Goal: Task Accomplishment & Management: Manage account settings

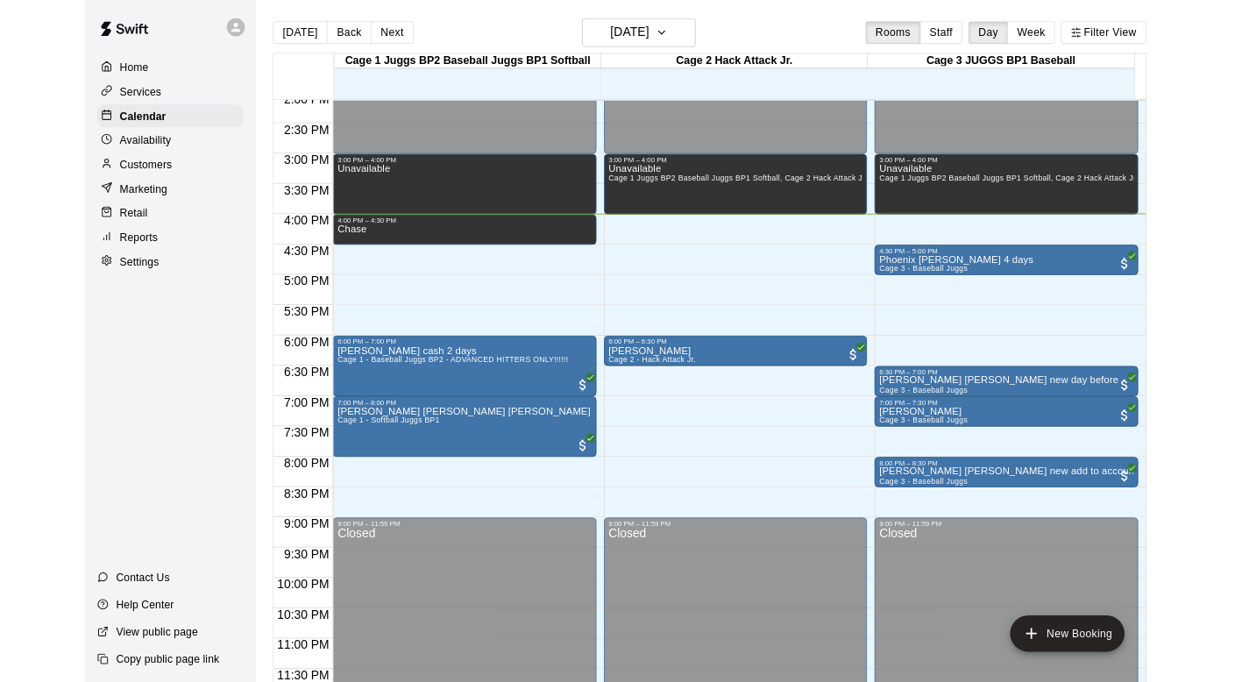
scroll to position [1097, 0]
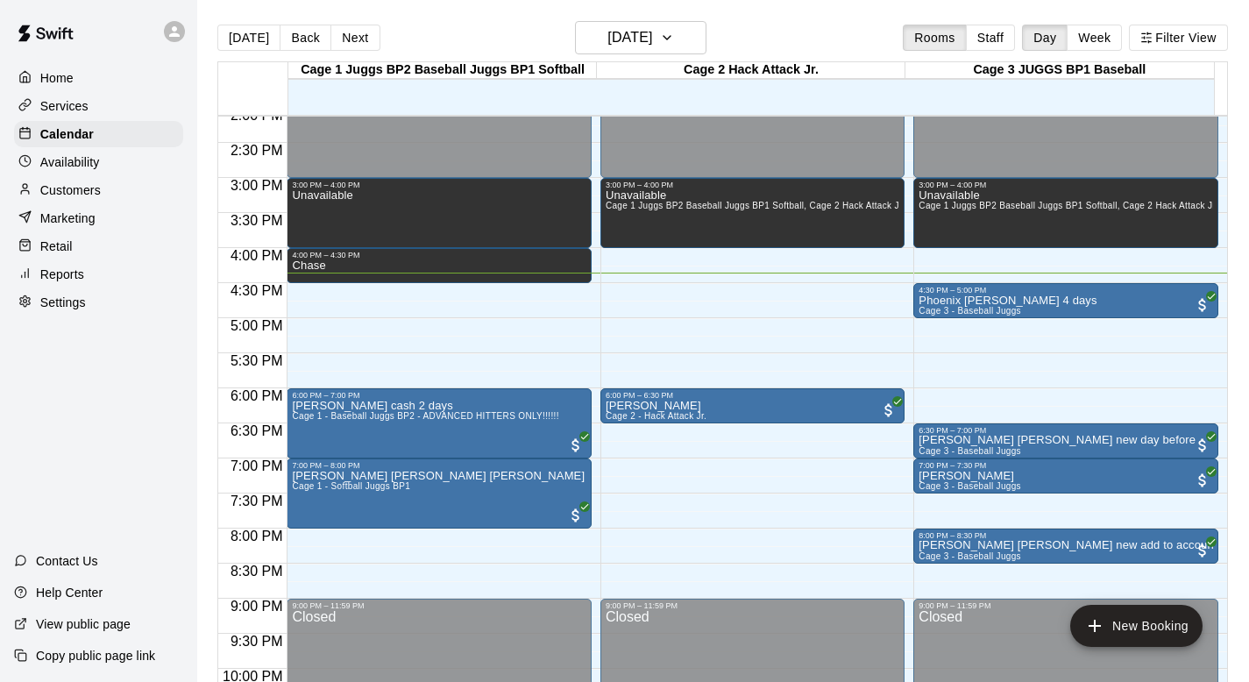
scroll to position [1044, 0]
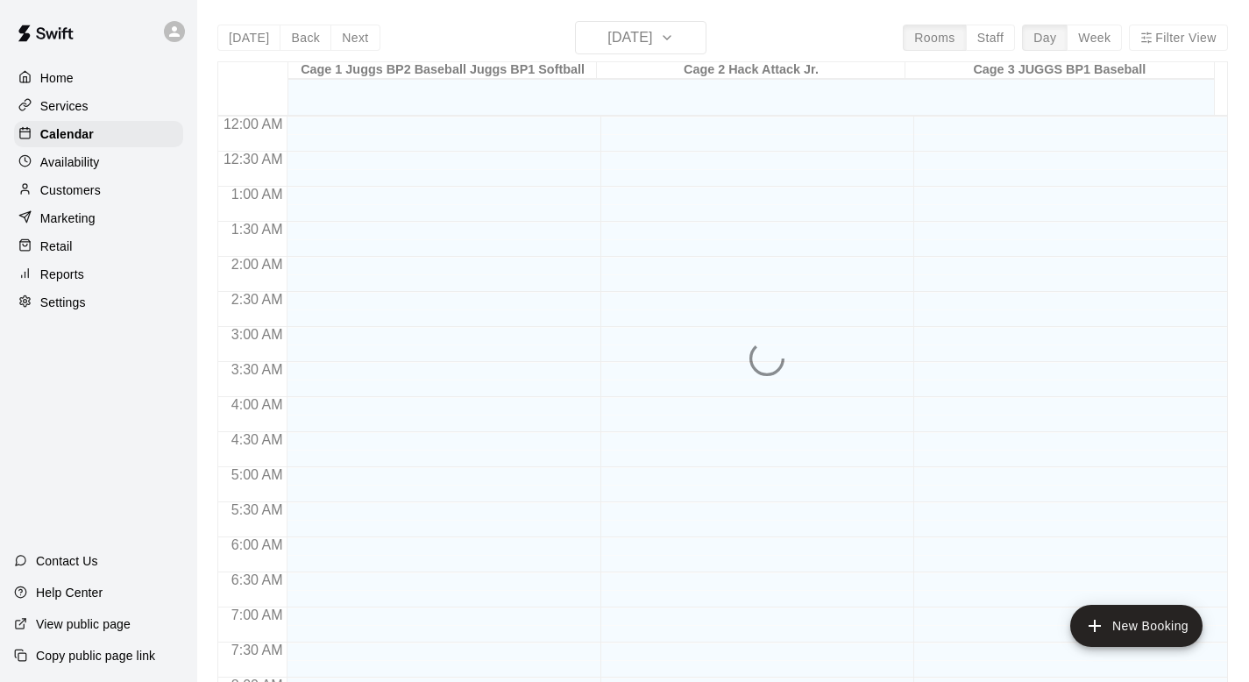
scroll to position [1044, 0]
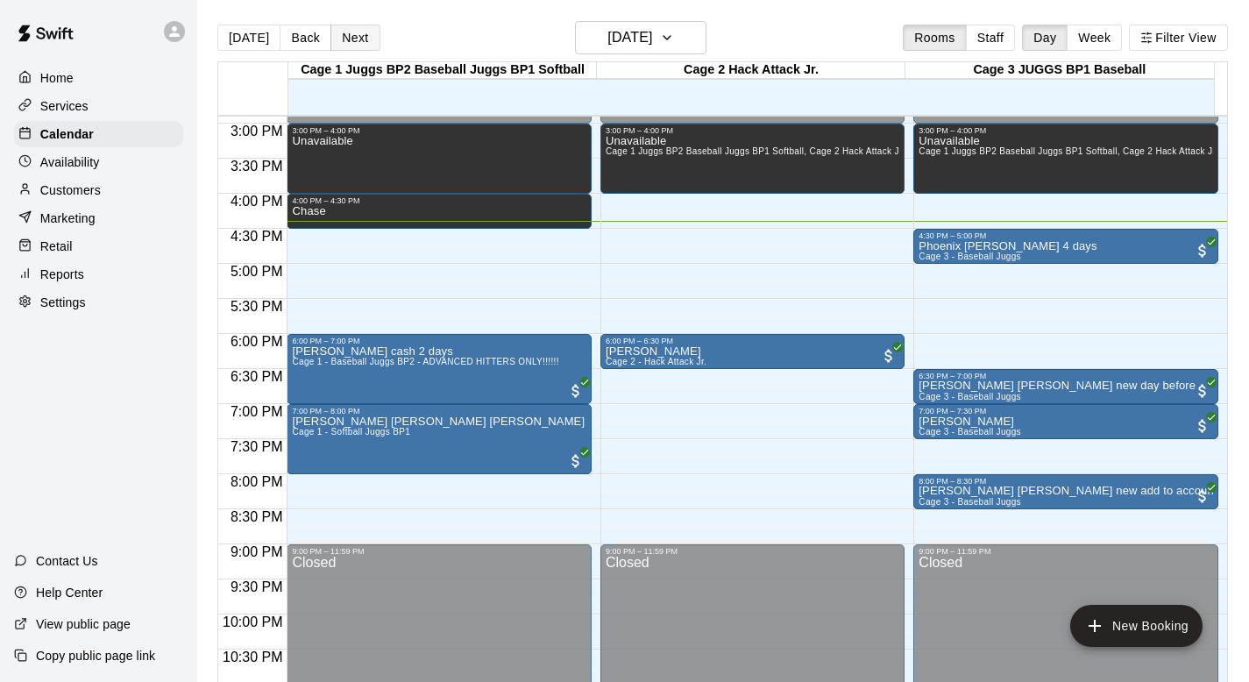
click at [342, 35] on button "Next" at bounding box center [354, 38] width 49 height 26
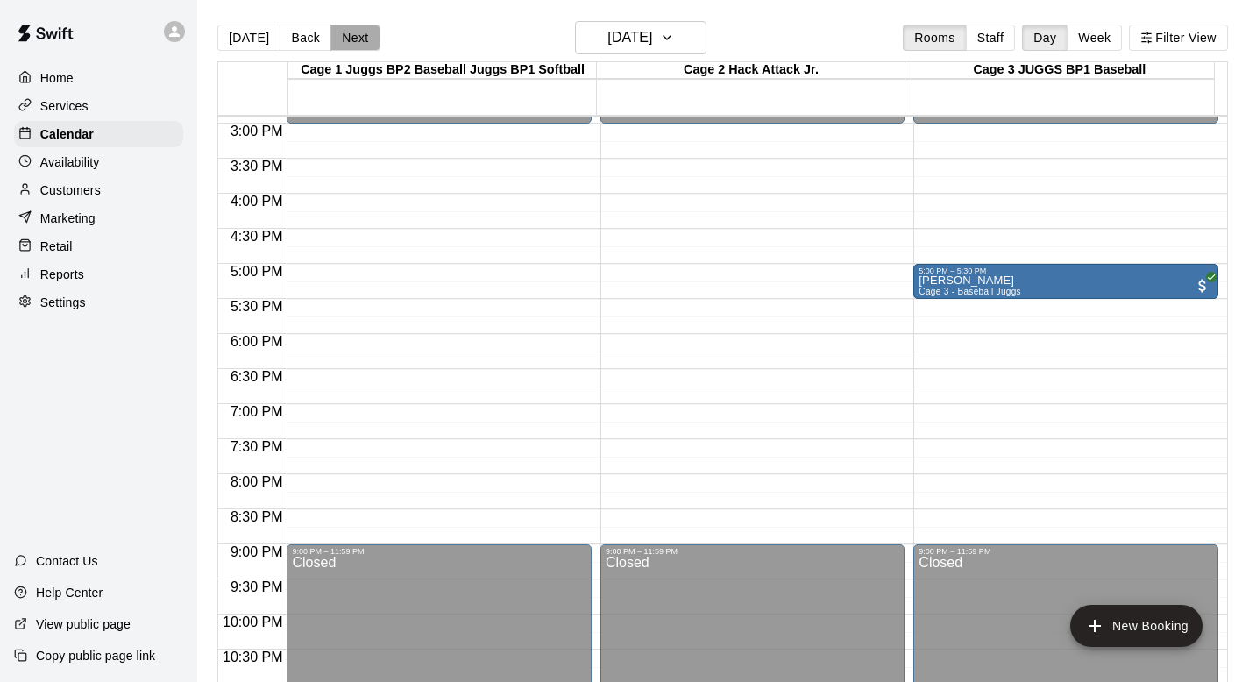
click at [342, 35] on button "Next" at bounding box center [354, 38] width 49 height 26
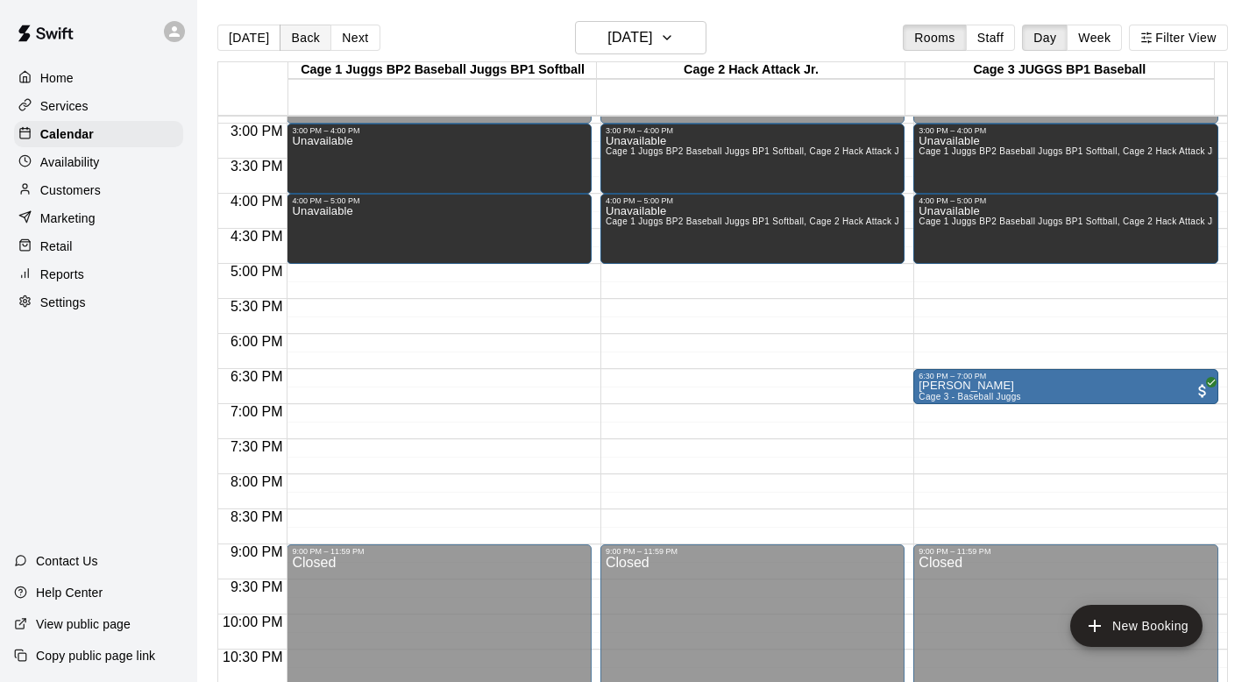
click at [304, 35] on button "Back" at bounding box center [306, 38] width 52 height 26
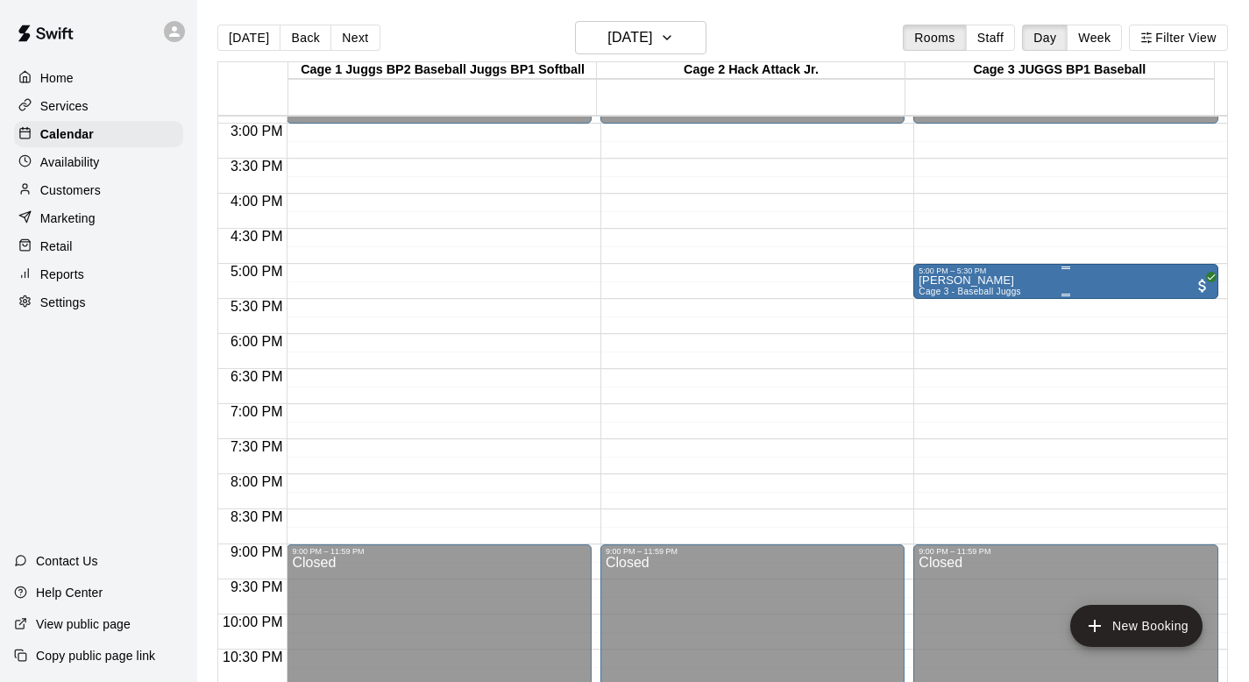
click at [930, 270] on div "5:00 PM – 5:30 PM" at bounding box center [1065, 270] width 294 height 9
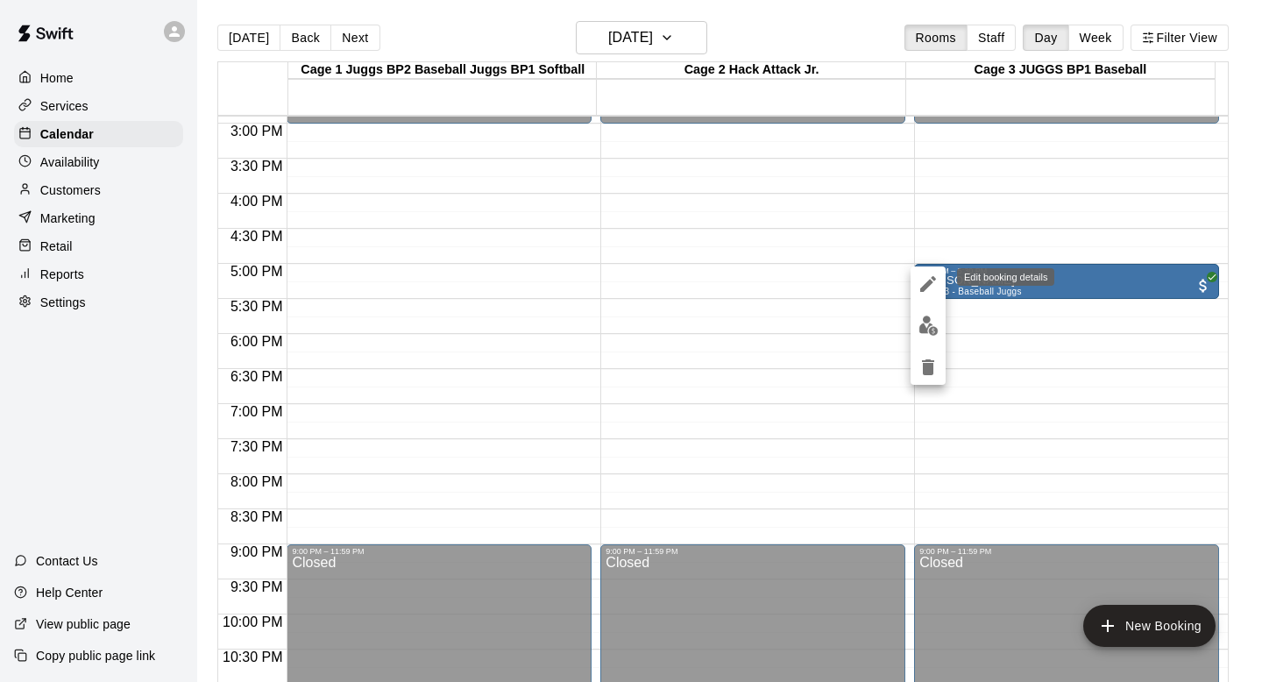
click at [925, 278] on icon "edit" at bounding box center [927, 283] width 21 height 21
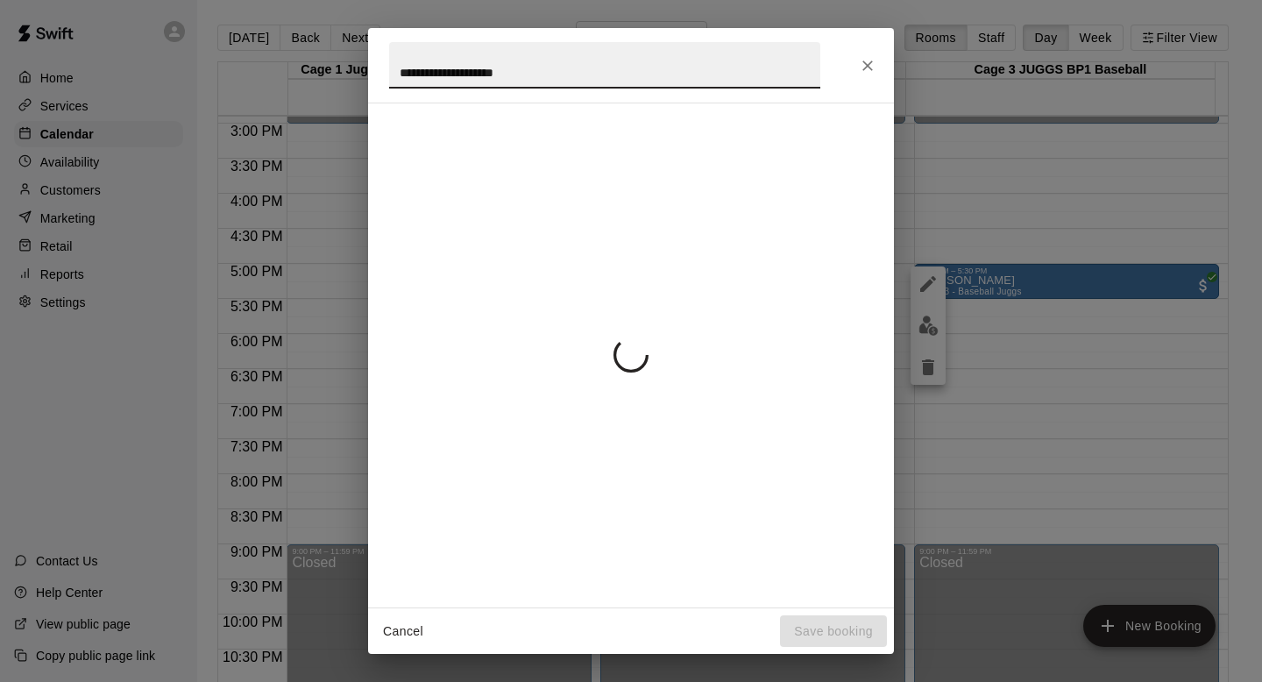
type input "**********"
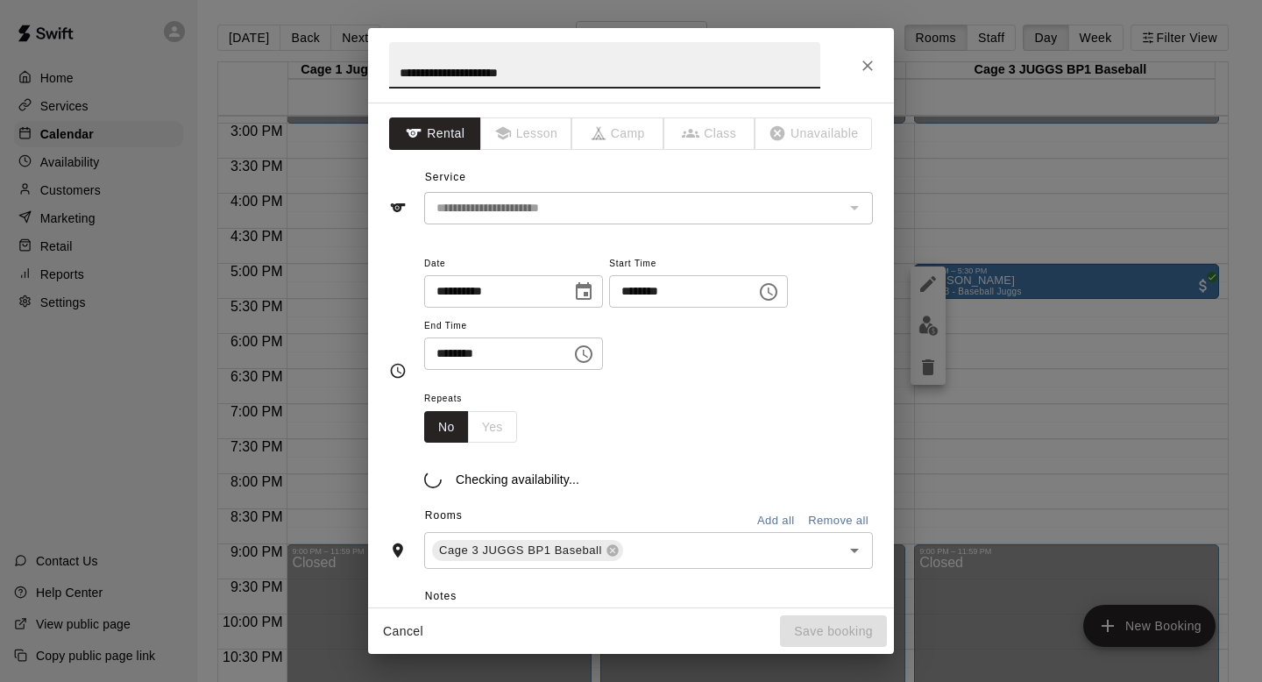
type input "**********"
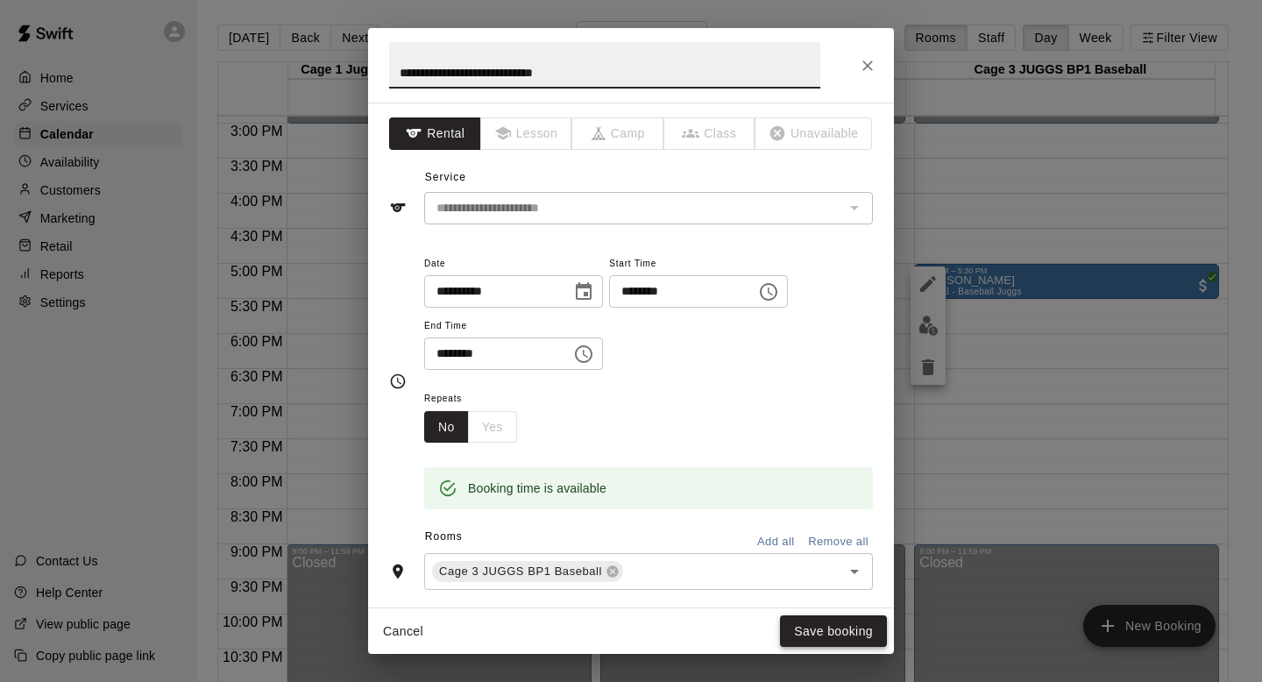
type input "**********"
click at [797, 623] on button "Save booking" at bounding box center [833, 631] width 107 height 32
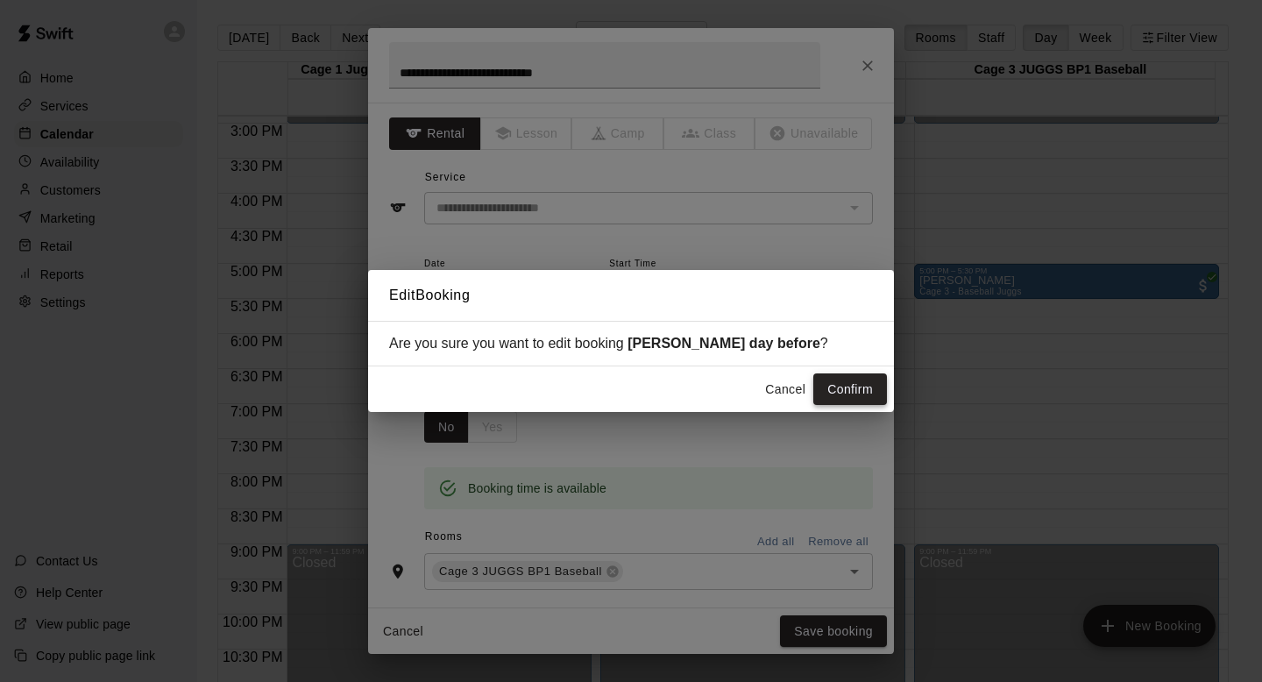
click at [826, 384] on button "Confirm" at bounding box center [850, 389] width 74 height 32
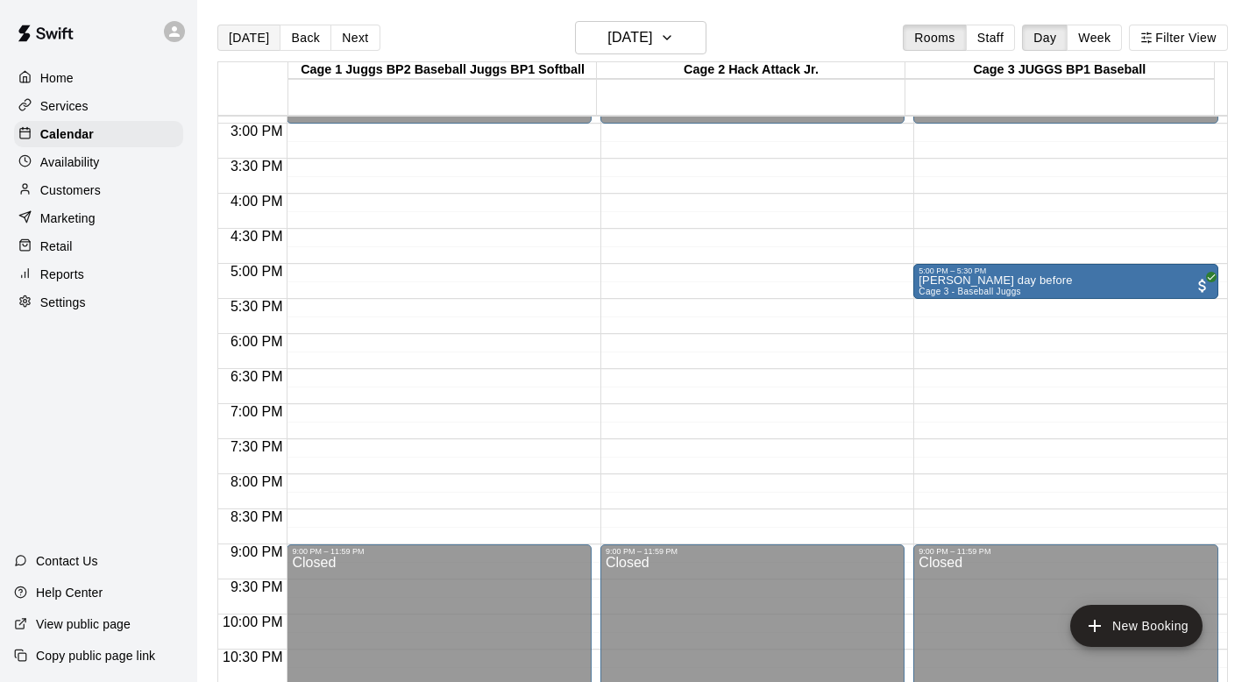
click at [239, 33] on button "[DATE]" at bounding box center [248, 38] width 63 height 26
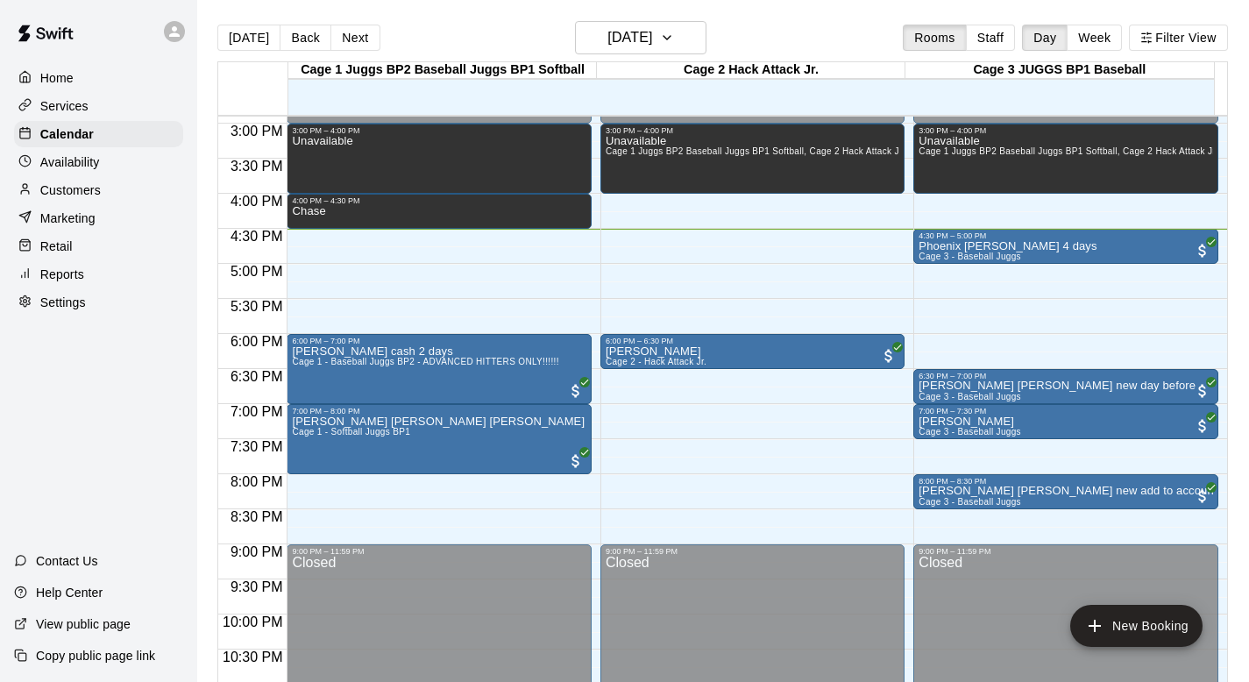
click at [53, 187] on p "Customers" at bounding box center [70, 190] width 60 height 18
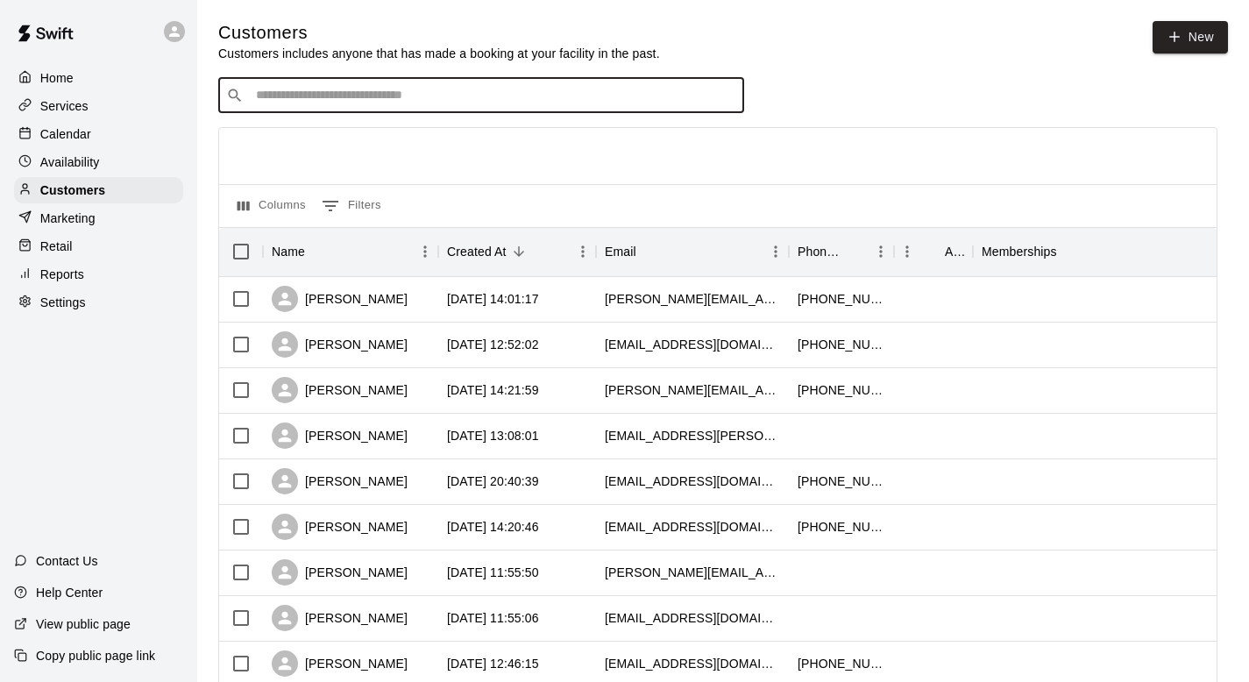
click at [251, 96] on input "Search customers by name or email" at bounding box center [493, 96] width 485 height 18
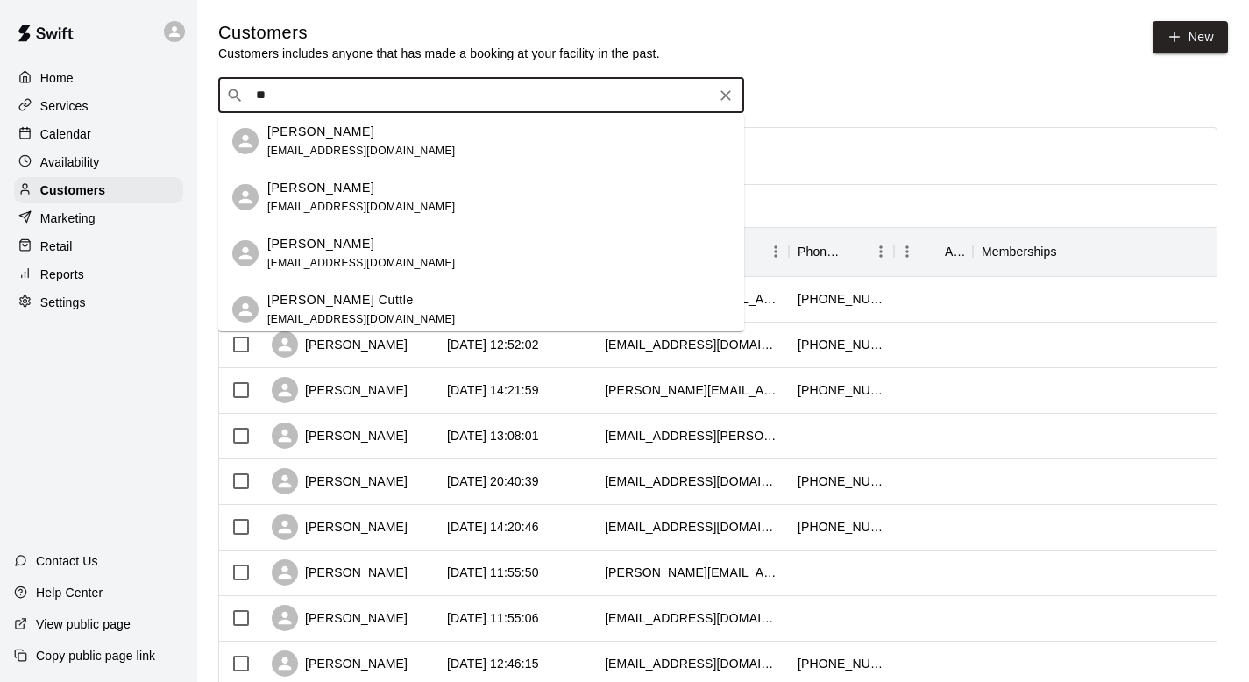
type input "*"
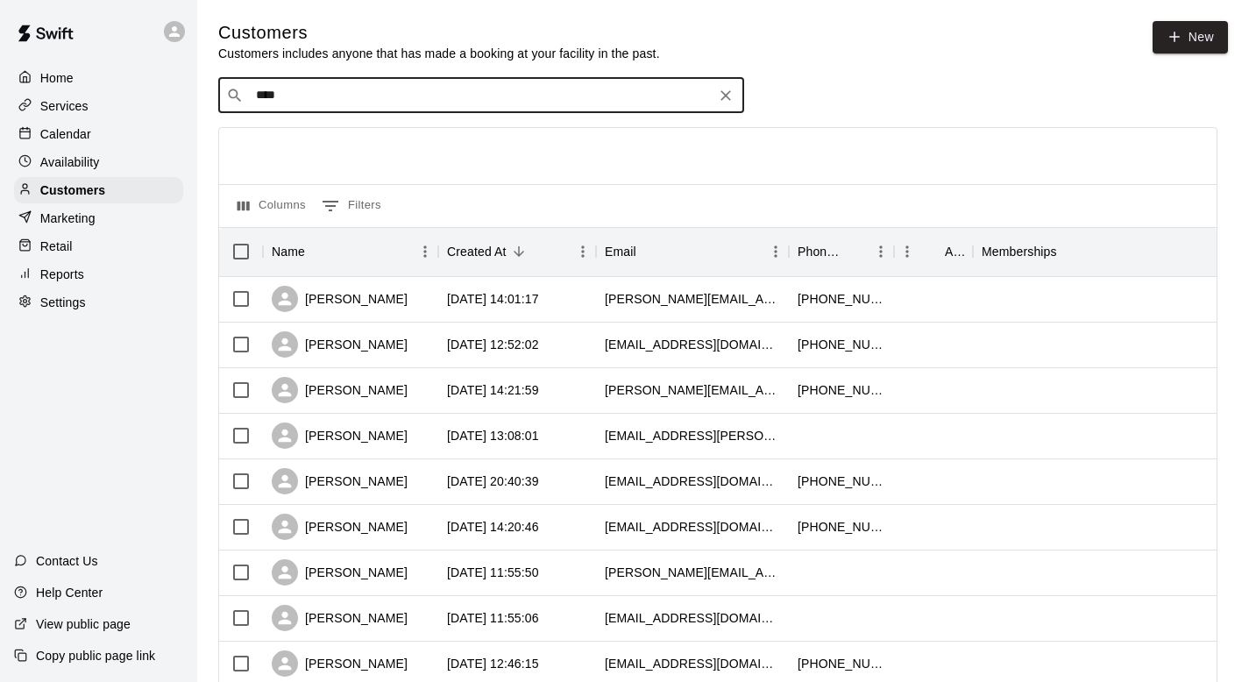
type input "*****"
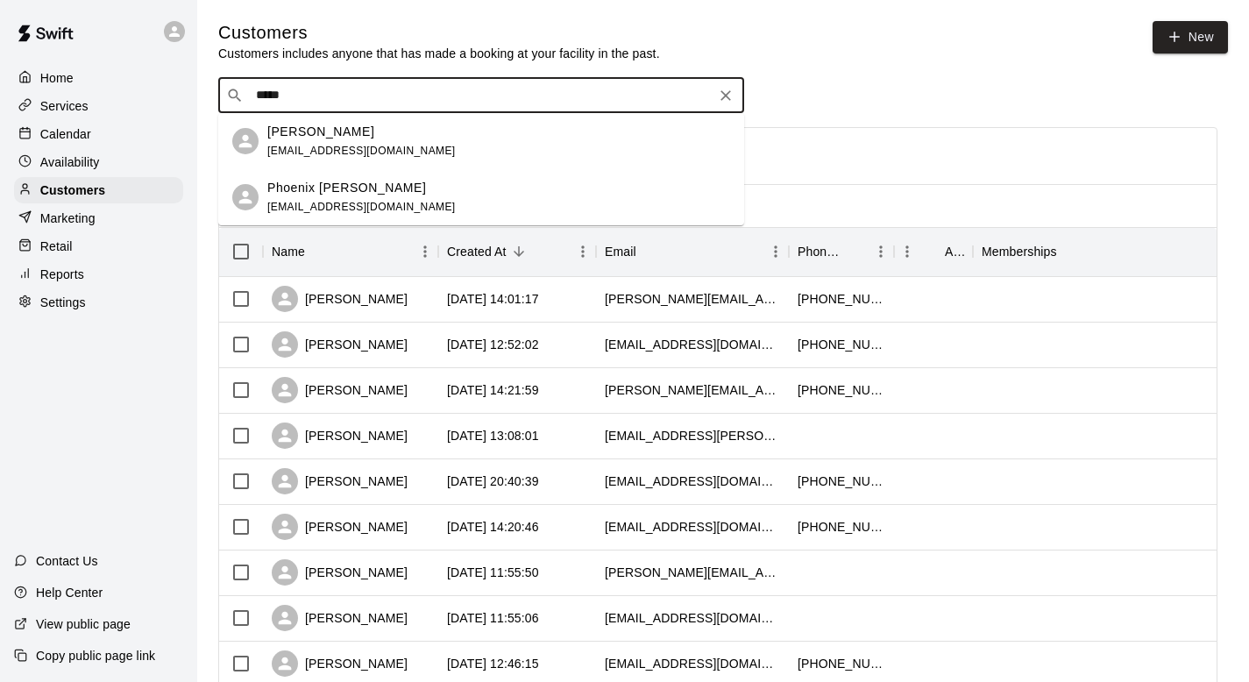
click at [305, 137] on p "[PERSON_NAME]" at bounding box center [320, 132] width 107 height 18
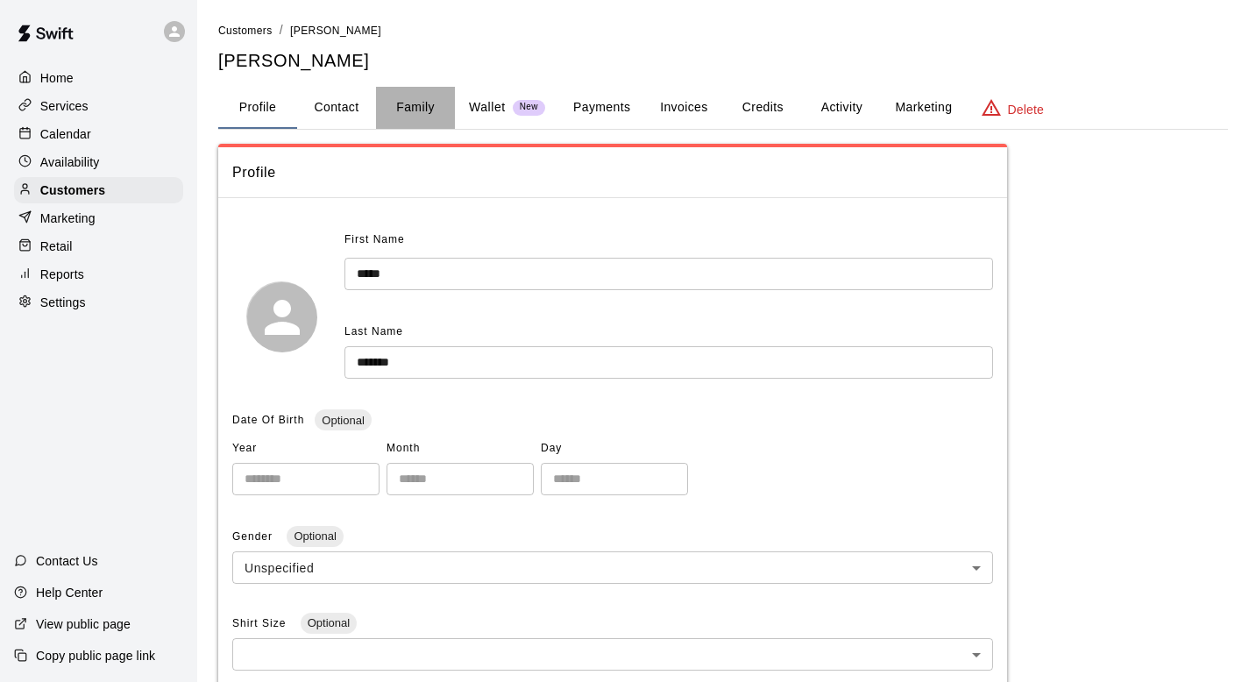
click at [419, 101] on button "Family" at bounding box center [415, 108] width 79 height 42
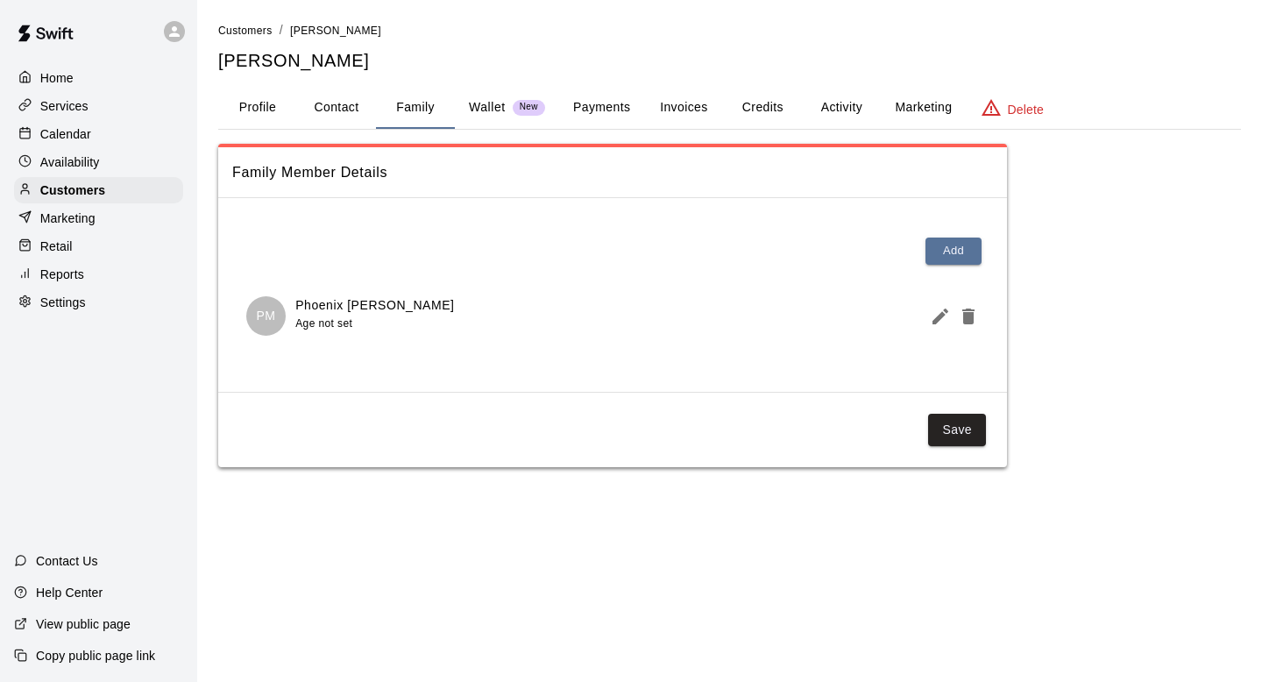
click at [838, 104] on button "Activity" at bounding box center [841, 108] width 79 height 42
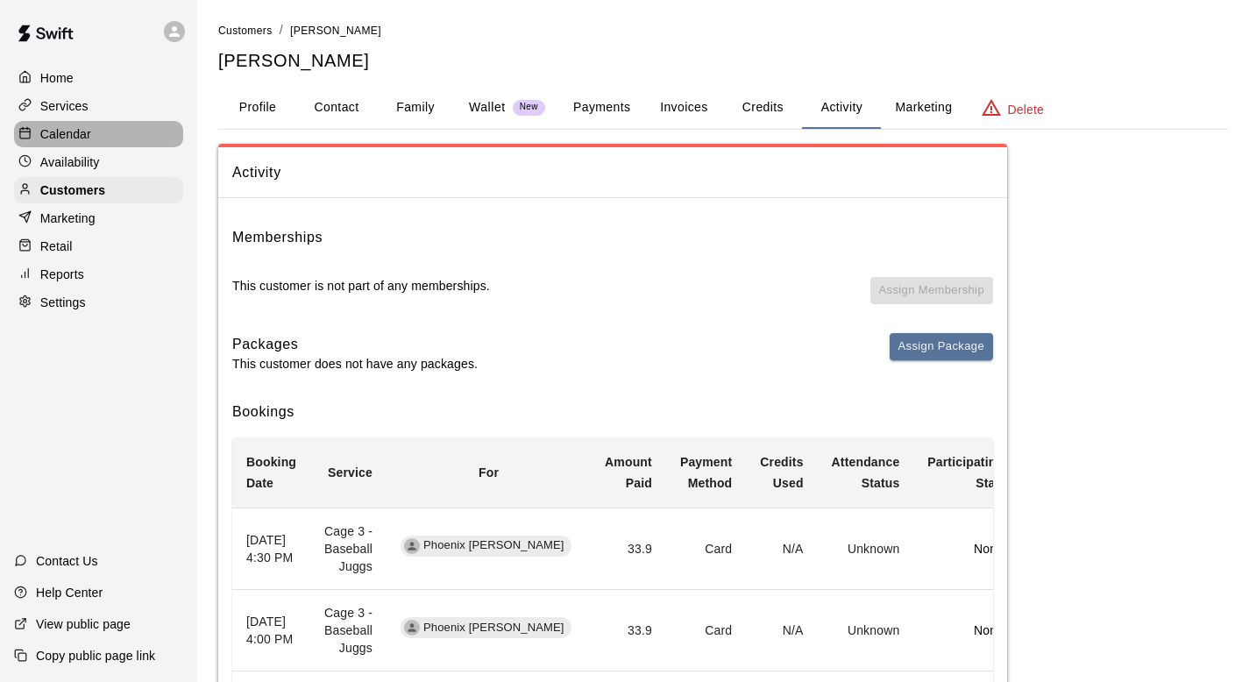
click at [75, 131] on p "Calendar" at bounding box center [65, 134] width 51 height 18
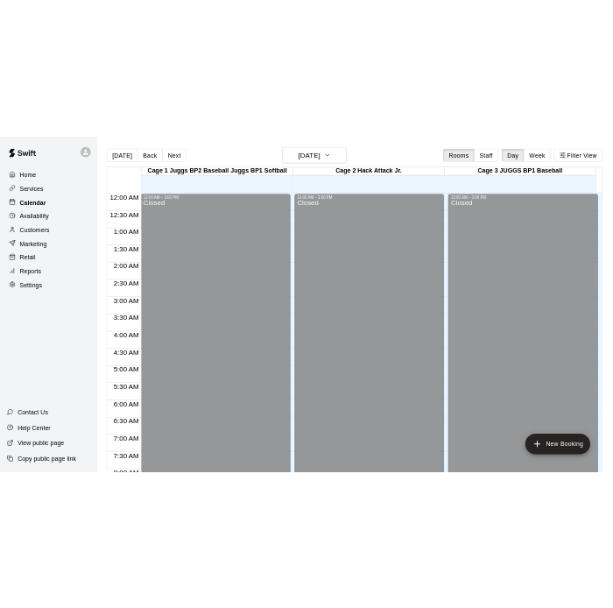
scroll to position [1044, 0]
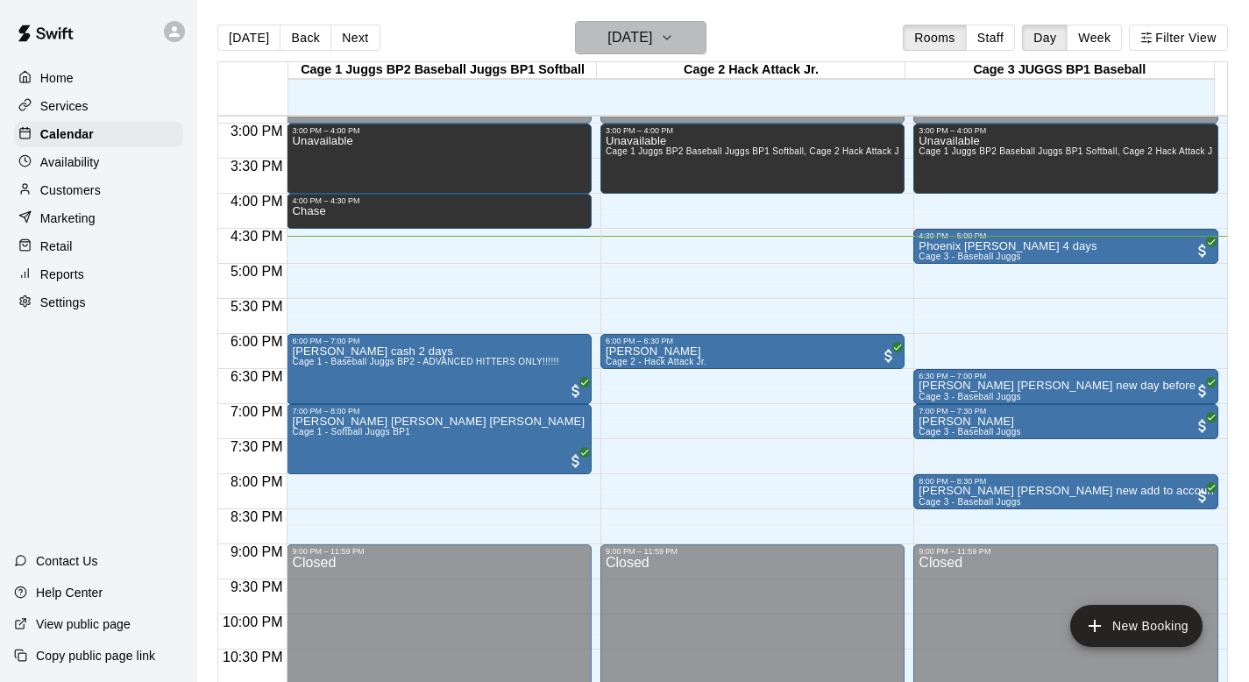
click at [674, 32] on icon "button" at bounding box center [667, 37] width 14 height 21
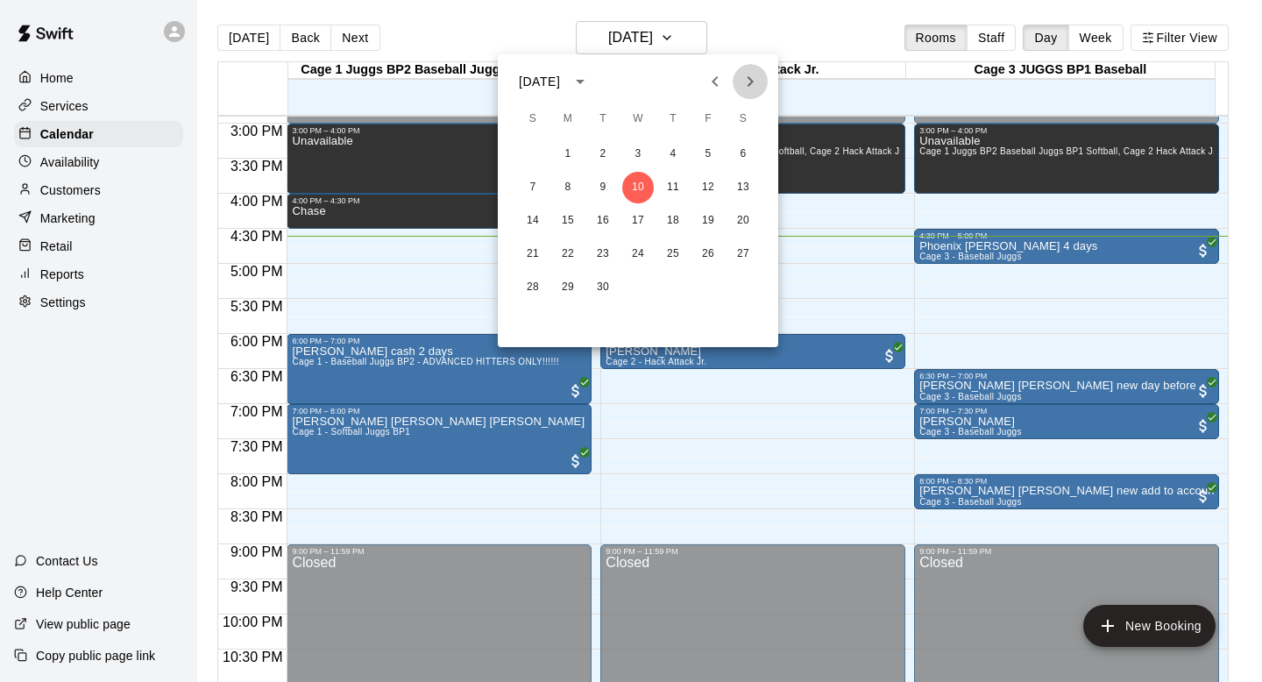
click at [745, 77] on icon "Next month" at bounding box center [750, 81] width 21 height 21
click at [749, 82] on icon "Next month" at bounding box center [750, 81] width 21 height 21
click at [745, 85] on icon "Next month" at bounding box center [750, 81] width 21 height 21
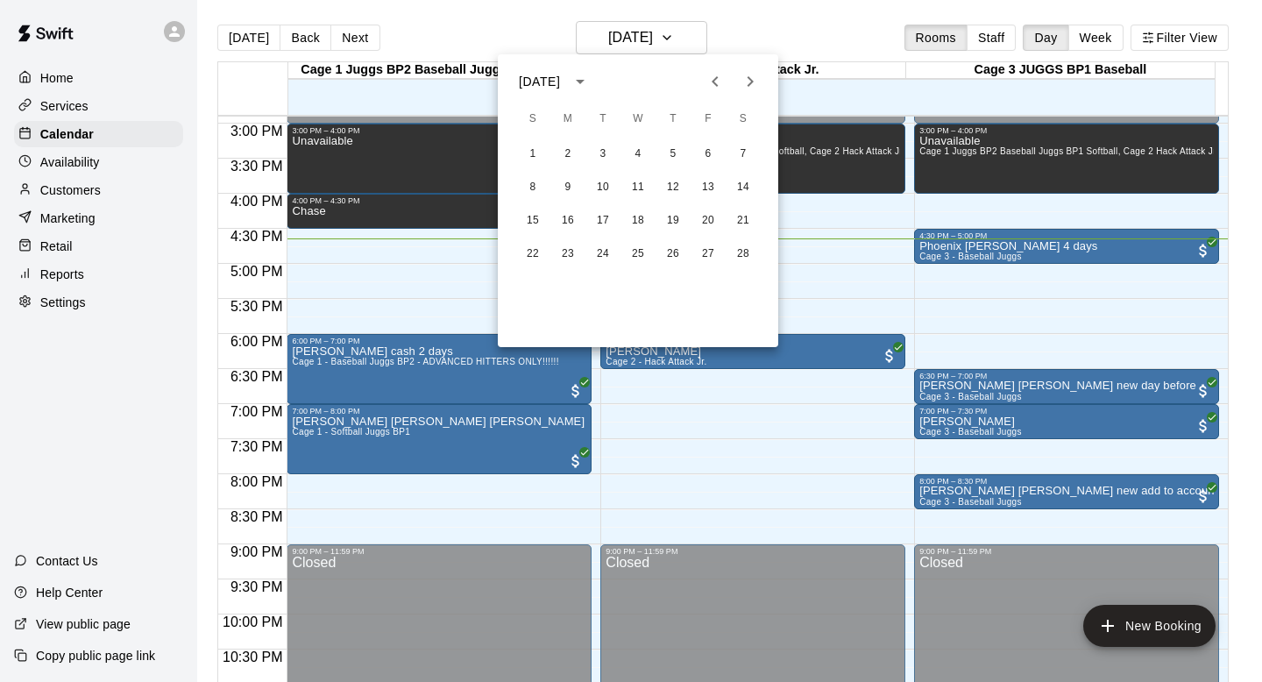
click at [754, 78] on icon "Next month" at bounding box center [750, 81] width 21 height 21
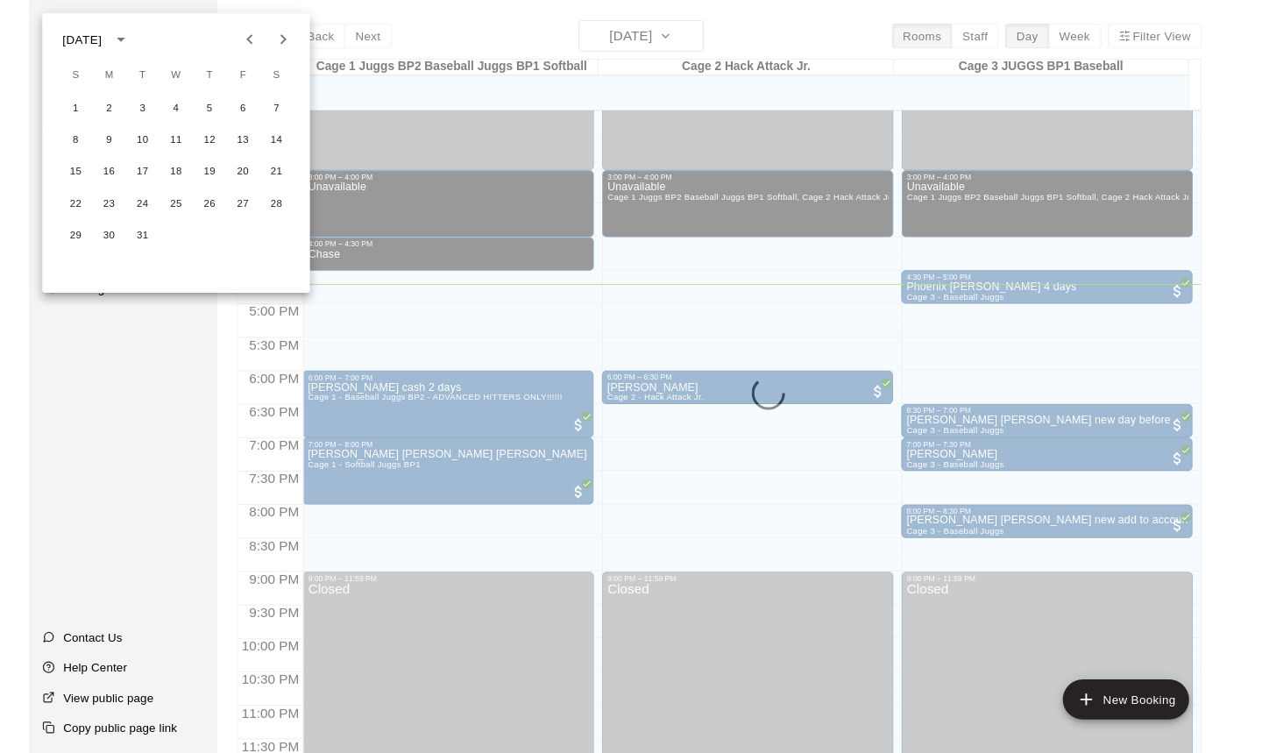
scroll to position [1026, 0]
